Goal: Information Seeking & Learning: Check status

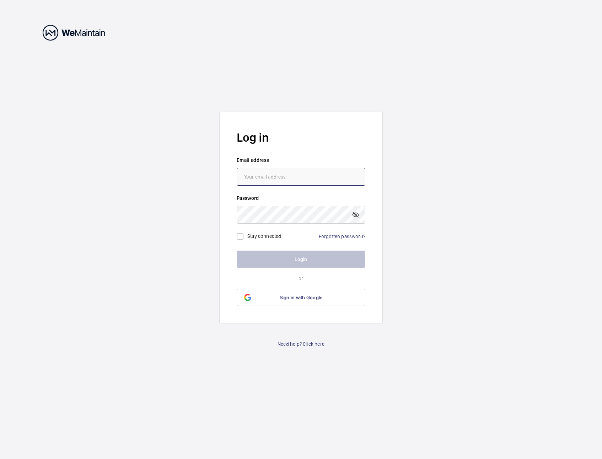
type input "[PERSON_NAME][EMAIL_ADDRESS][PERSON_NAME][DOMAIN_NAME]"
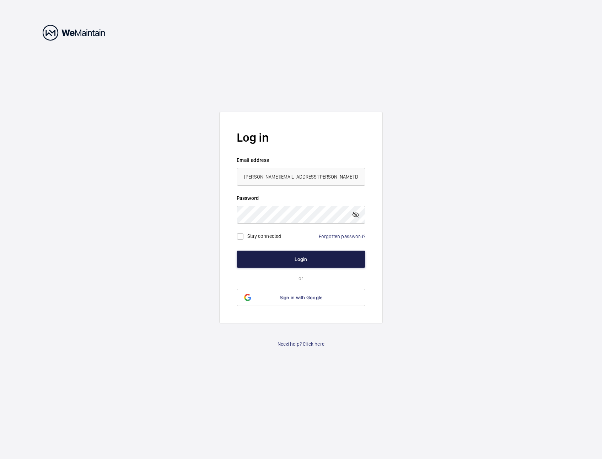
click at [266, 258] on button "Login" at bounding box center [301, 259] width 129 height 17
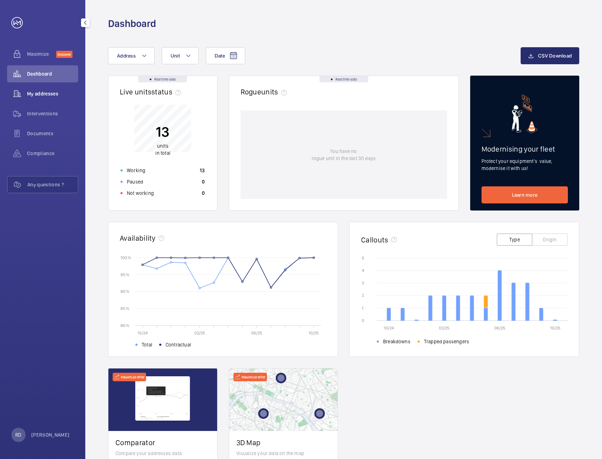
click at [47, 93] on span "My addresses" at bounding box center [52, 93] width 51 height 7
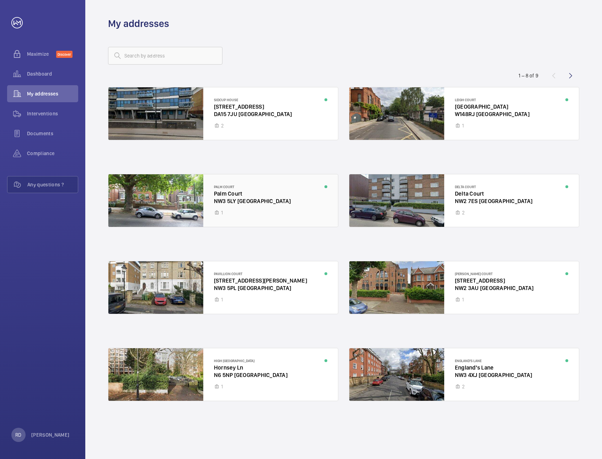
click at [164, 201] on div at bounding box center [222, 200] width 229 height 53
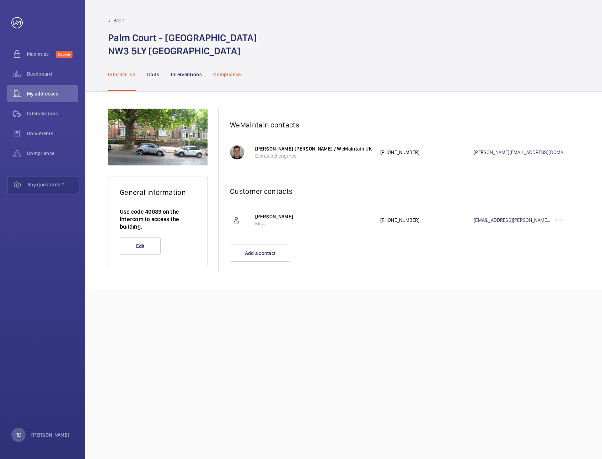
click at [219, 76] on p "Compliance" at bounding box center [227, 74] width 28 height 7
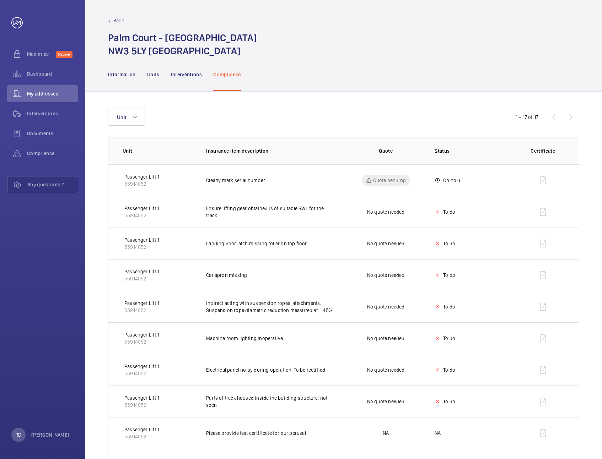
click at [277, 218] on td "Ensure lifting gear obtained is of suitable SWL for the track." at bounding box center [266, 212] width 142 height 32
